Goal: Task Accomplishment & Management: Manage account settings

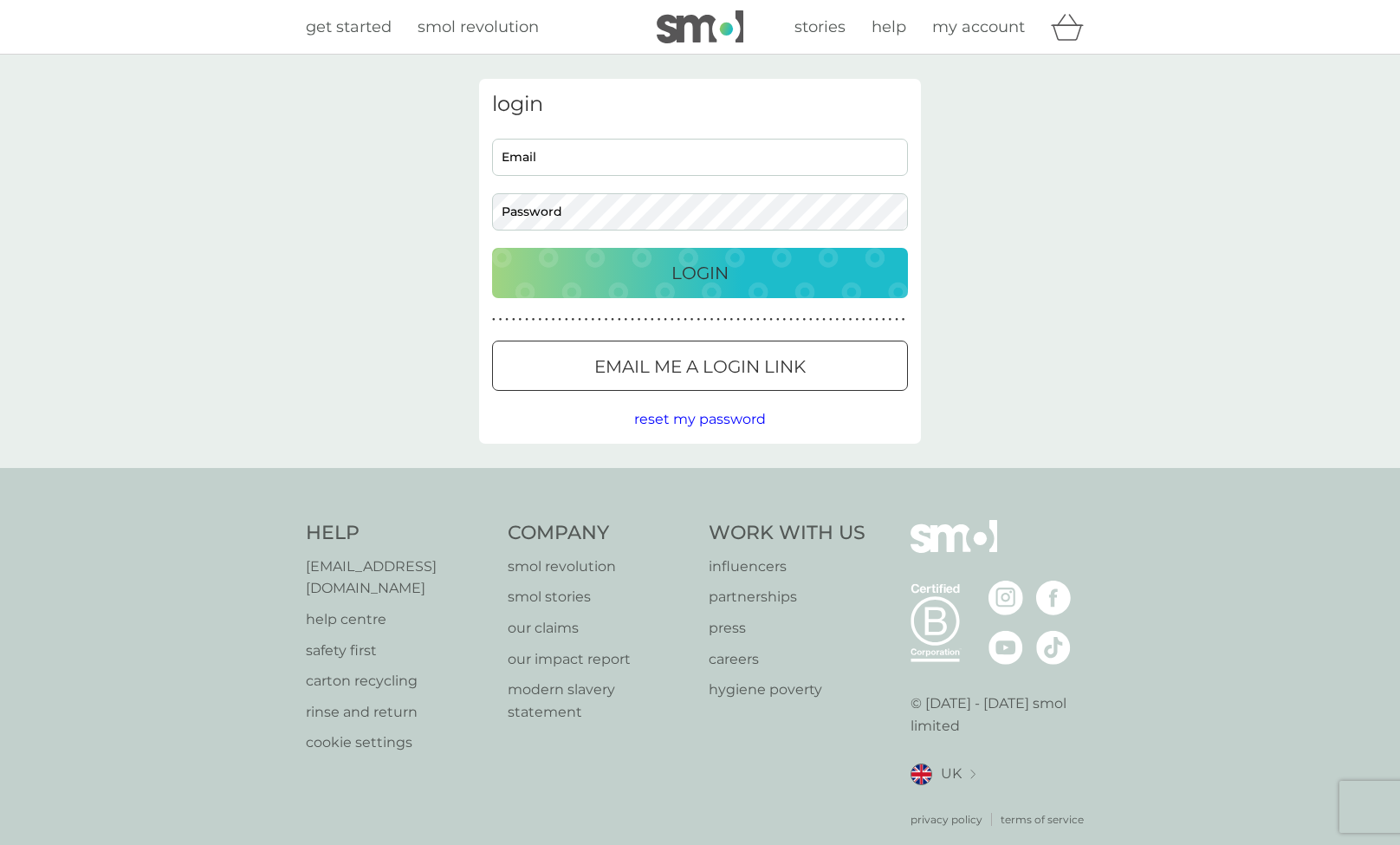
type input "[PERSON_NAME][EMAIL_ADDRESS][DOMAIN_NAME]"
click at [736, 280] on div "Login" at bounding box center [700, 273] width 381 height 28
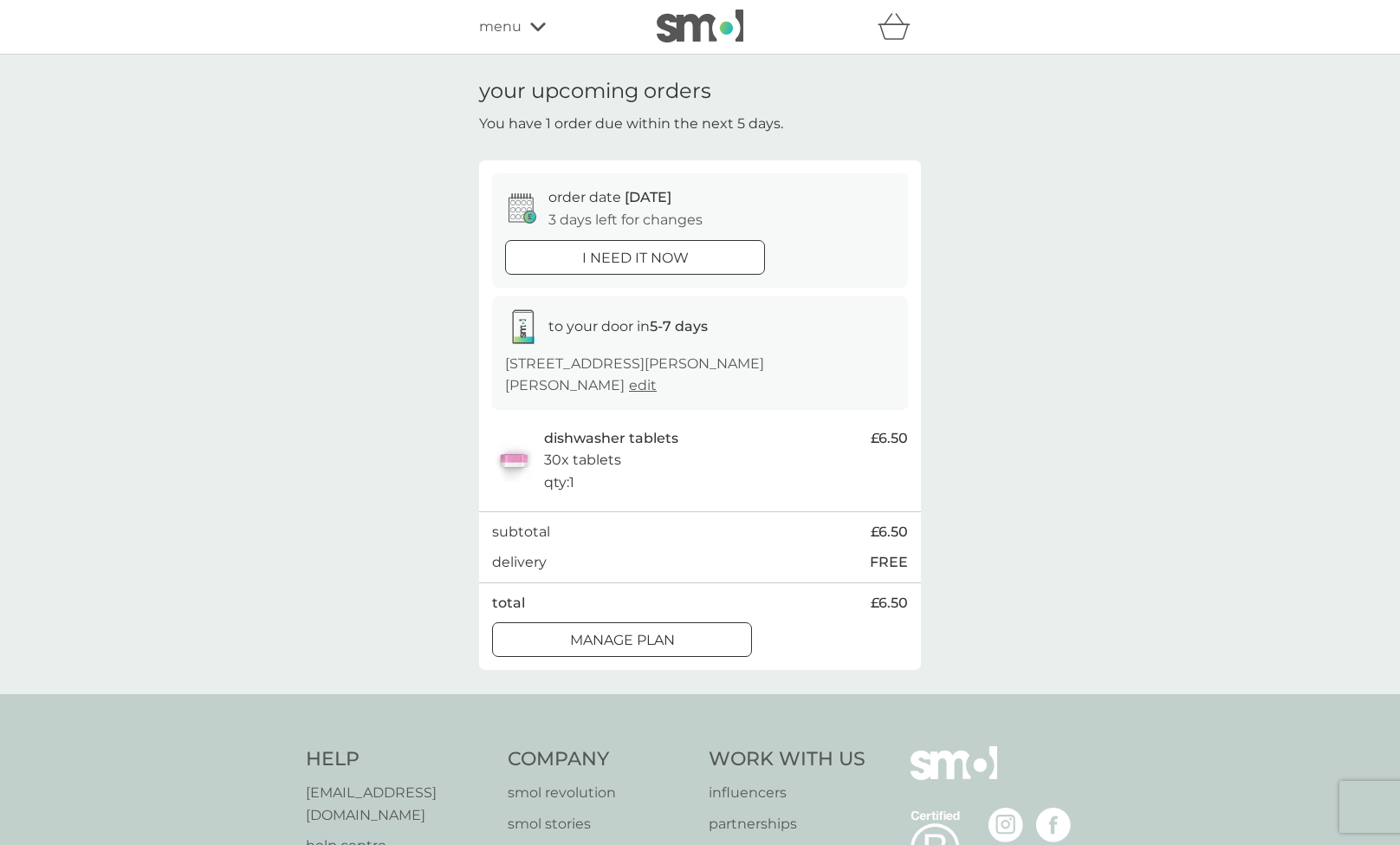
click at [632, 632] on div at bounding box center [621, 641] width 62 height 19
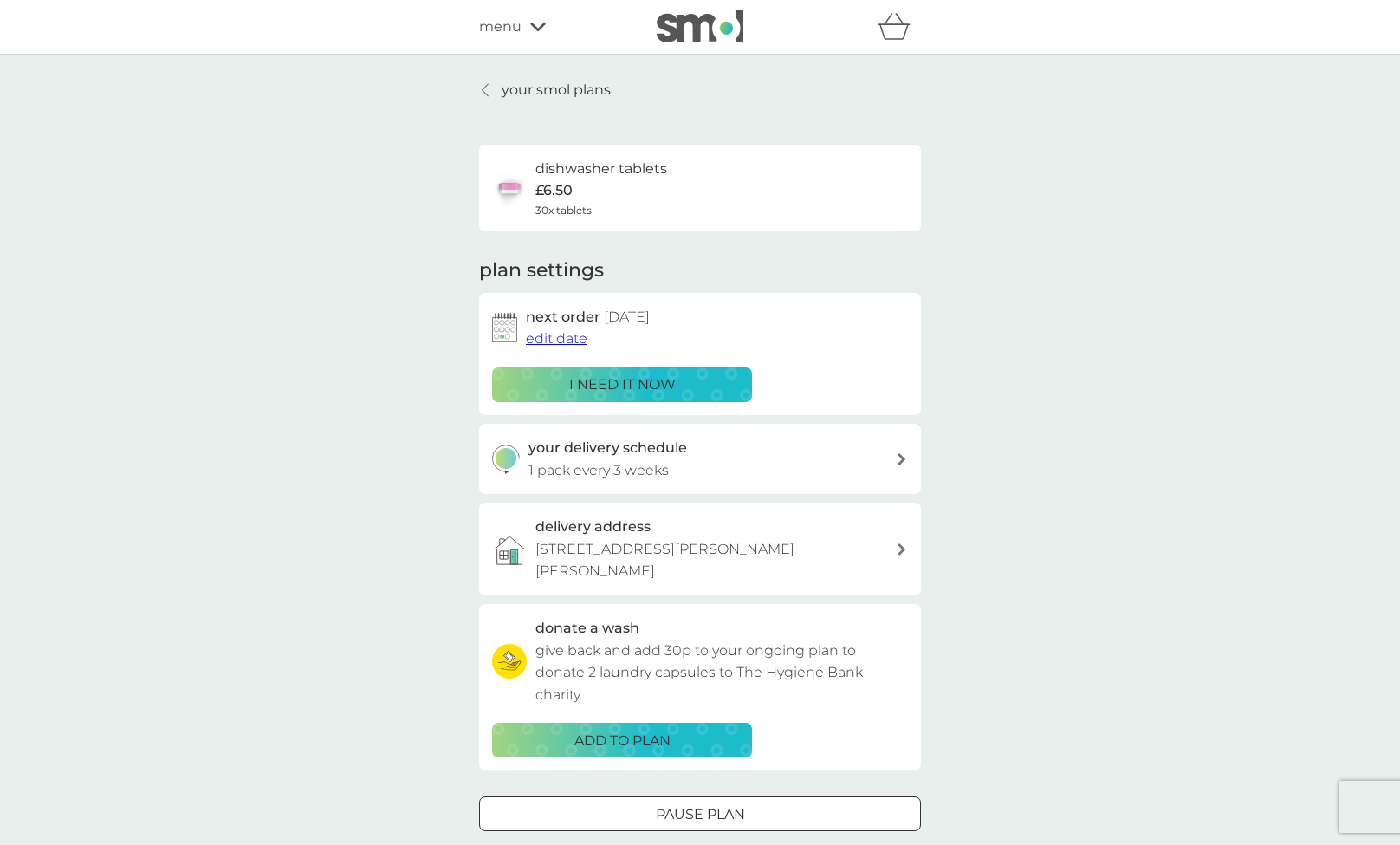
click at [574, 339] on span "edit date" at bounding box center [556, 339] width 61 height 17
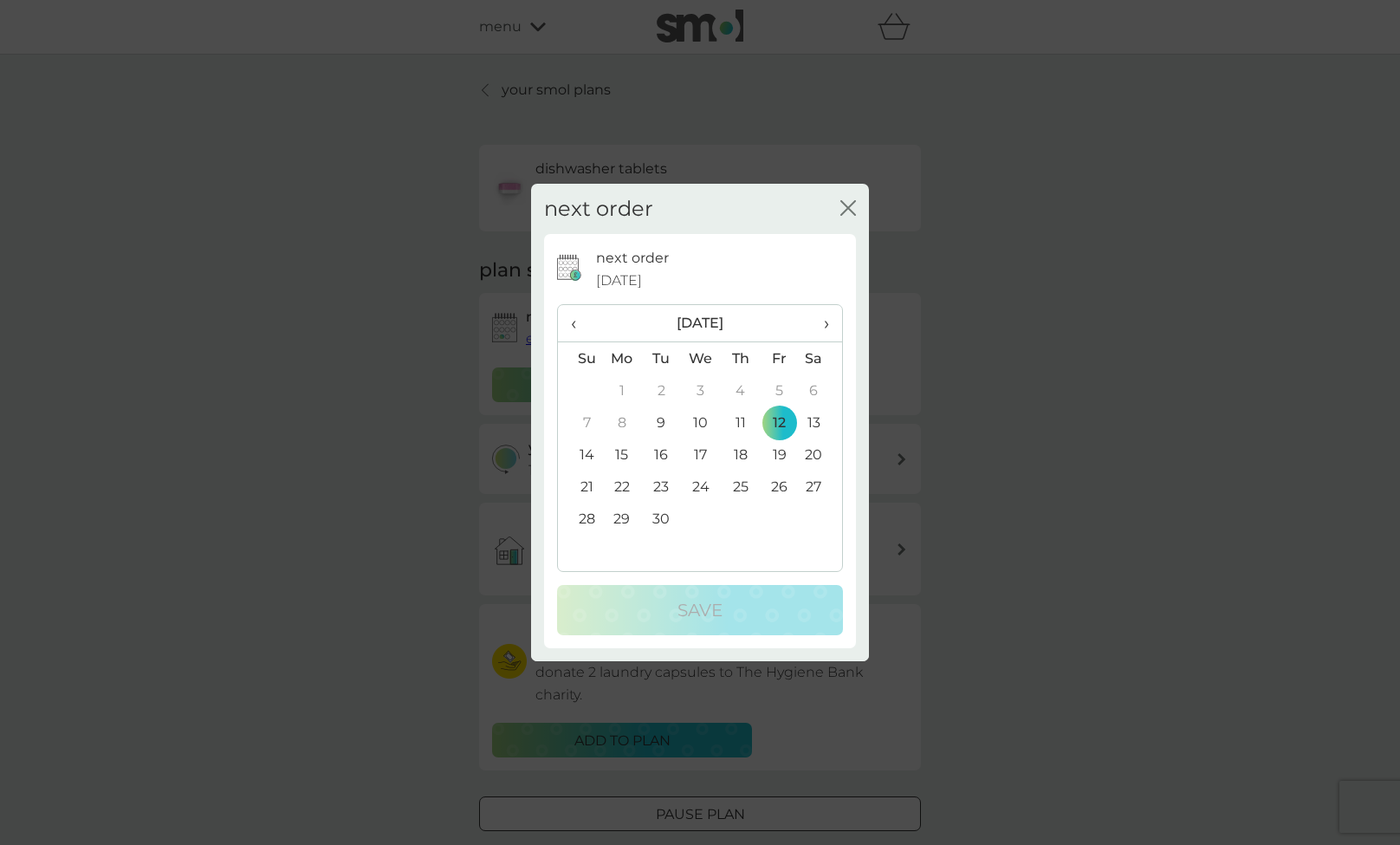
click at [976, 456] on div "next order close next order [DATE] ‹ [DATE] › Su Mo Tu We Th Fr Sa 31 1 2 3 4 5…" at bounding box center [700, 422] width 1400 height 845
